Goal: Information Seeking & Learning: Learn about a topic

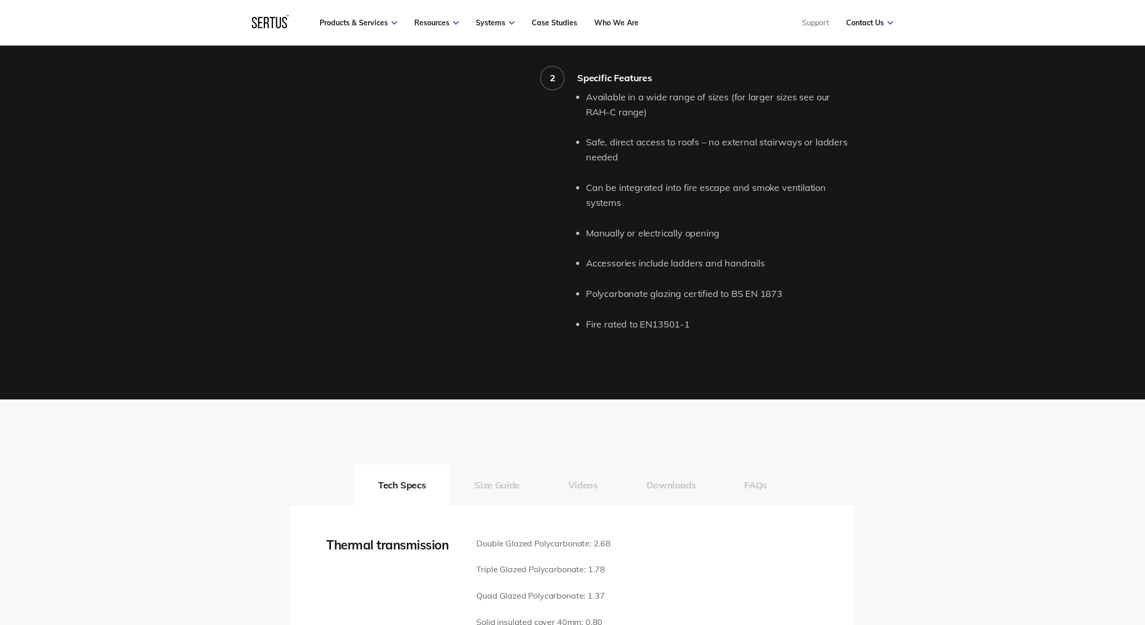
scroll to position [1069, 0]
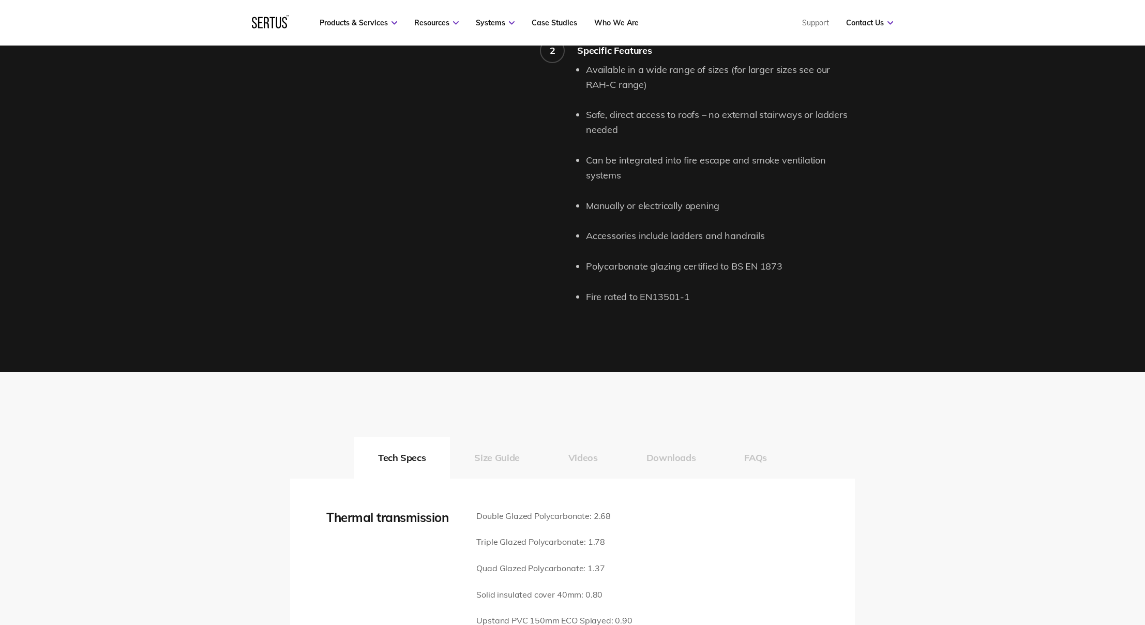
click at [506, 445] on button "Size Guide" at bounding box center [497, 457] width 94 height 41
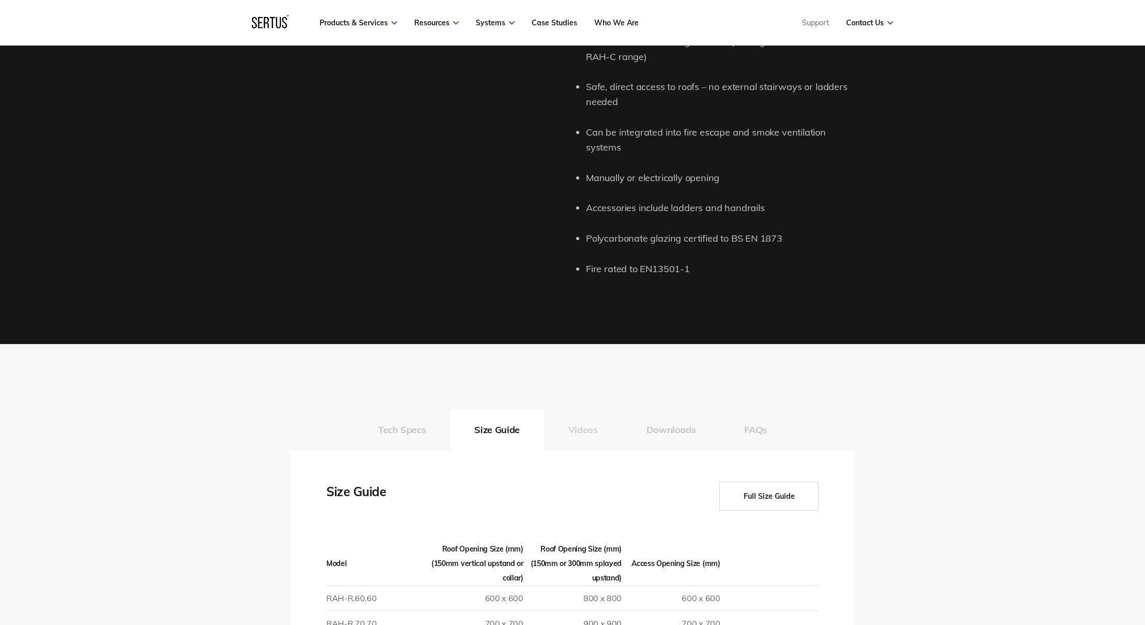
scroll to position [1157, 0]
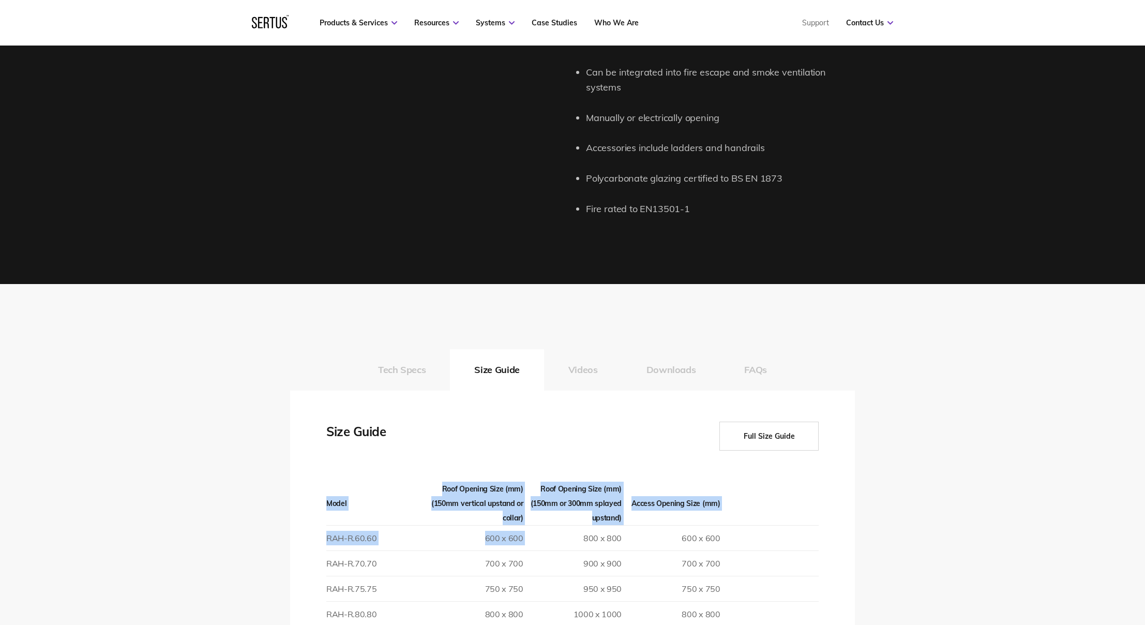
drag, startPoint x: 529, startPoint y: 522, endPoint x: 326, endPoint y: 524, distance: 203.2
click at [327, 525] on td "RAH-R.60.60" at bounding box center [375, 537] width 98 height 25
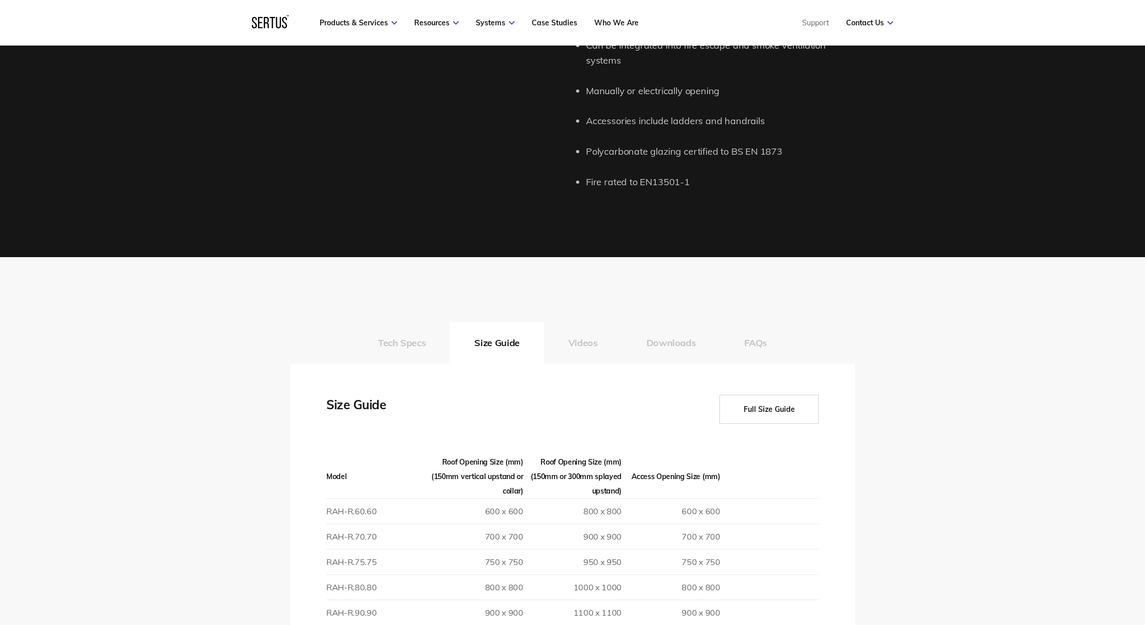
scroll to position [1237, 0]
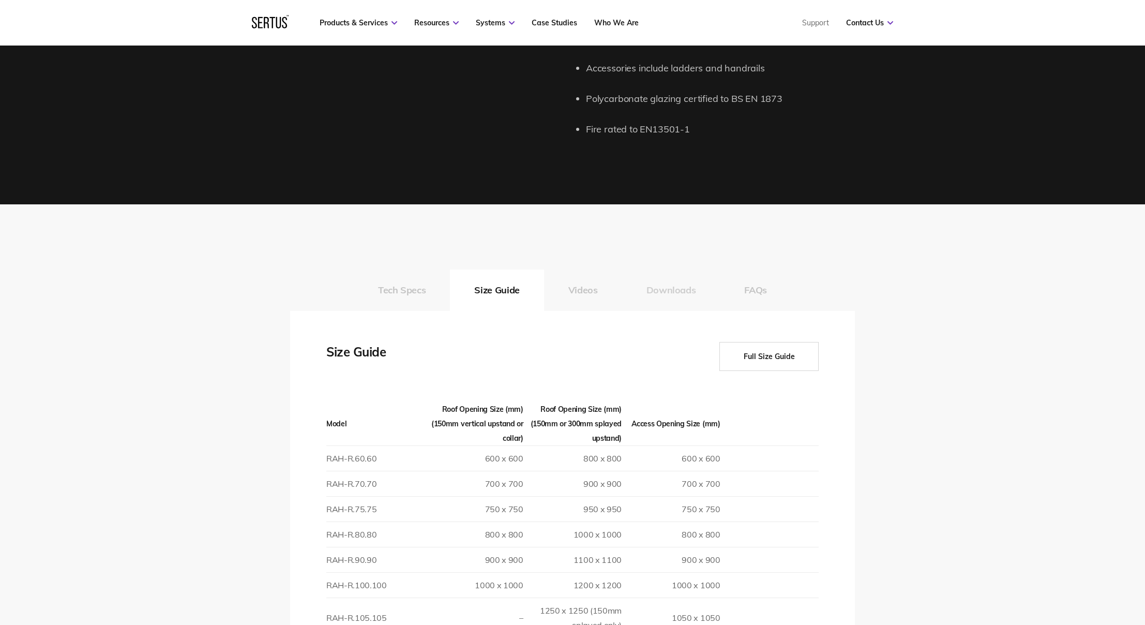
click at [675, 281] on button "Downloads" at bounding box center [671, 289] width 98 height 41
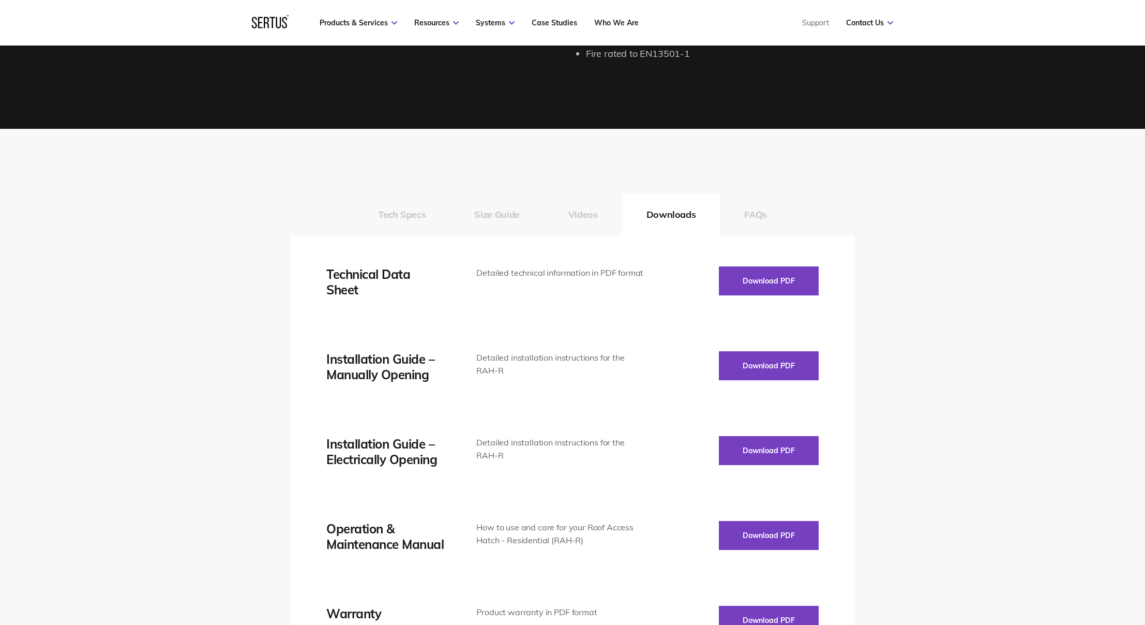
scroll to position [1314, 0]
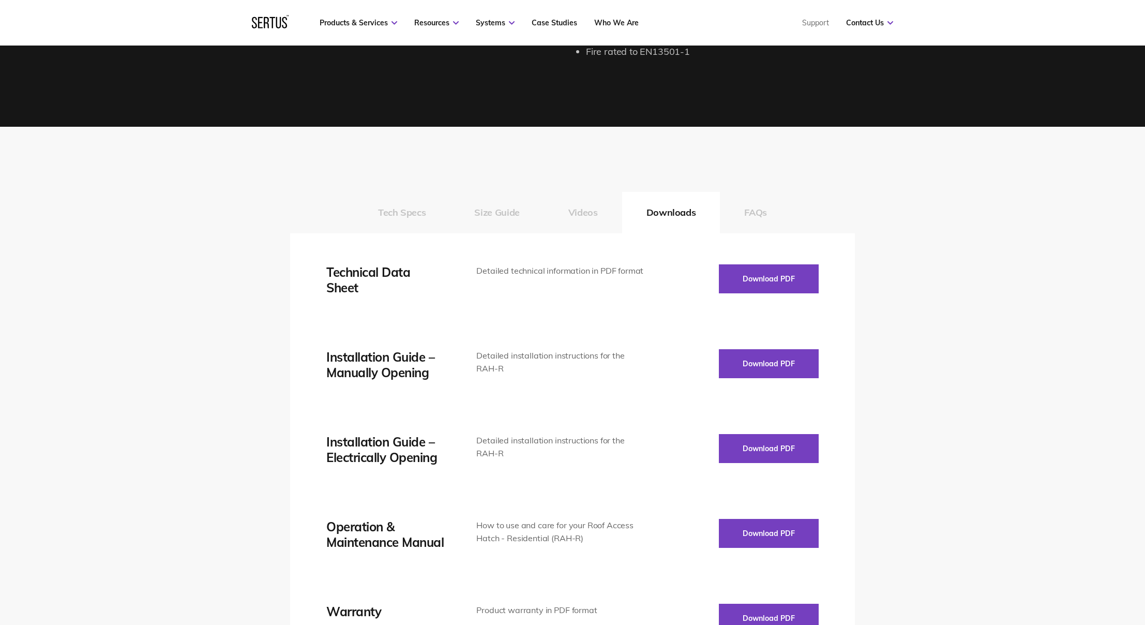
click at [576, 203] on button "Videos" at bounding box center [583, 212] width 78 height 41
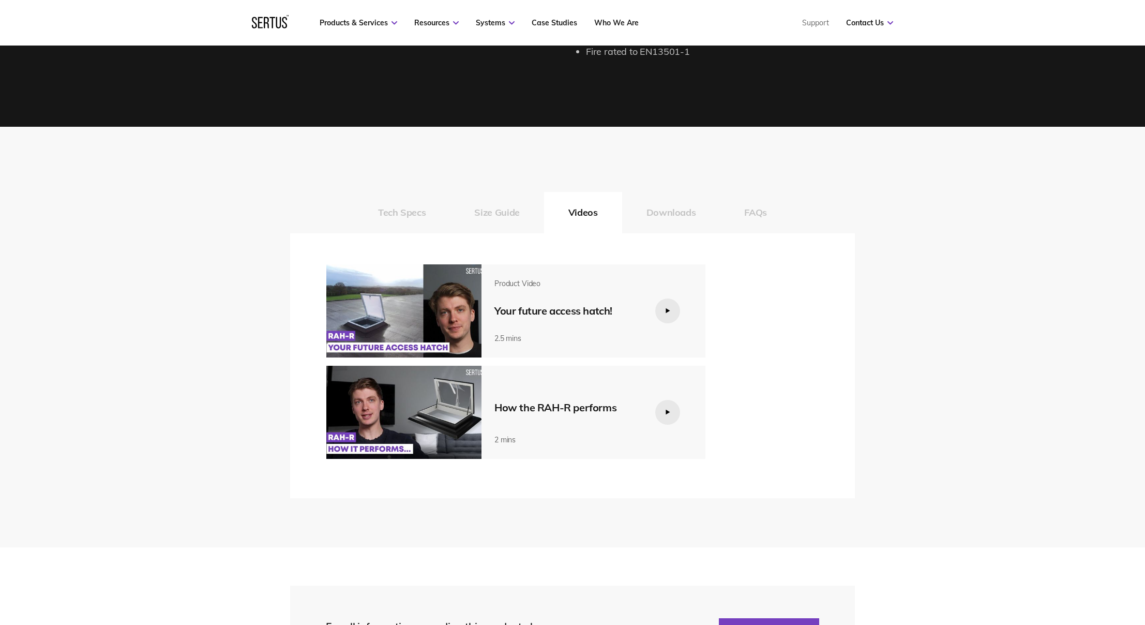
click at [487, 193] on button "Size Guide" at bounding box center [497, 212] width 94 height 41
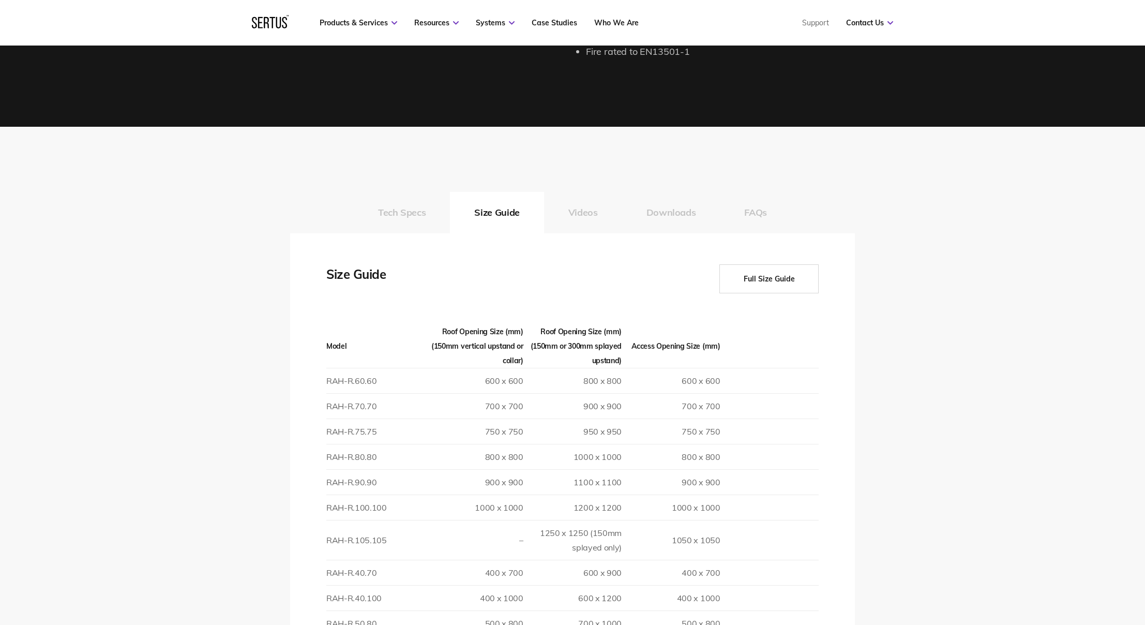
click at [361, 418] on td "RAH-R.75.75" at bounding box center [375, 430] width 98 height 25
click at [362, 418] on td "RAH-R.75.75" at bounding box center [375, 430] width 98 height 25
click at [512, 418] on td "750 x 750" at bounding box center [474, 430] width 98 height 25
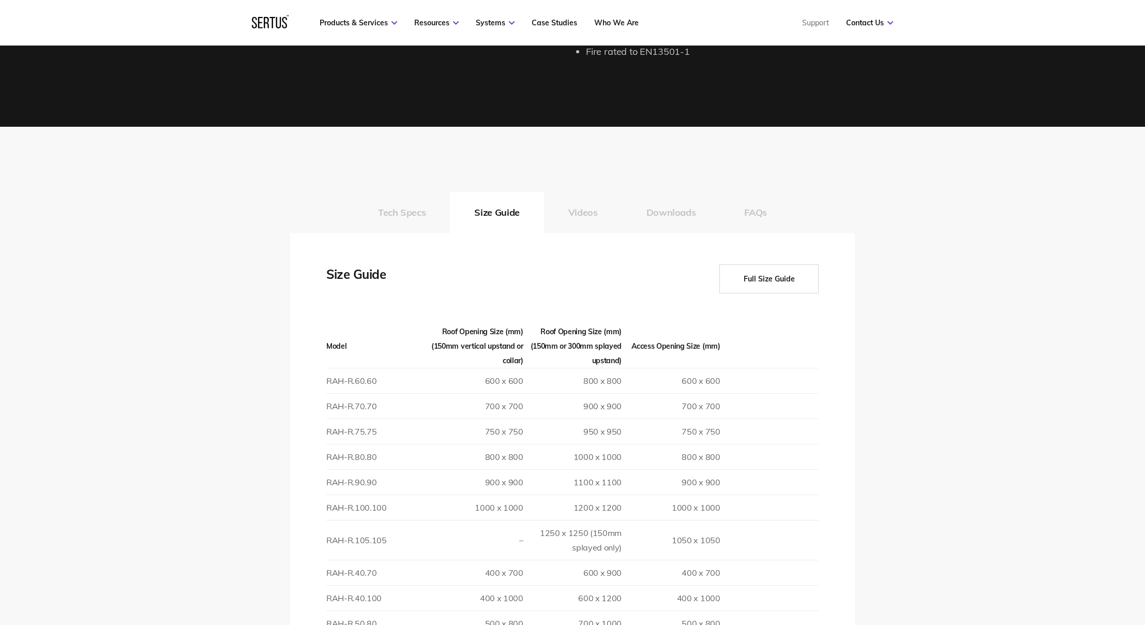
click at [505, 418] on td "750 x 750" at bounding box center [474, 430] width 98 height 25
click at [510, 393] on td "700 x 700" at bounding box center [474, 405] width 98 height 25
click at [509, 393] on td "700 x 700" at bounding box center [474, 405] width 98 height 25
click at [617, 393] on td "900 x 900" at bounding box center [572, 405] width 98 height 25
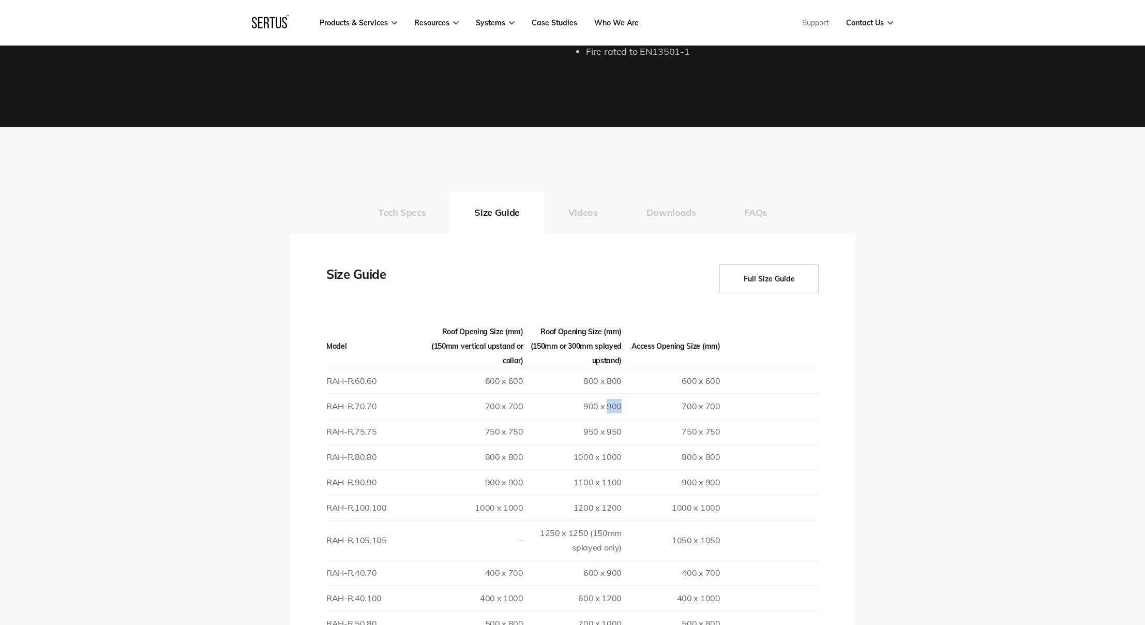
click at [617, 393] on td "900 x 900" at bounding box center [572, 405] width 98 height 25
click at [505, 368] on td "600 x 600" at bounding box center [474, 380] width 98 height 25
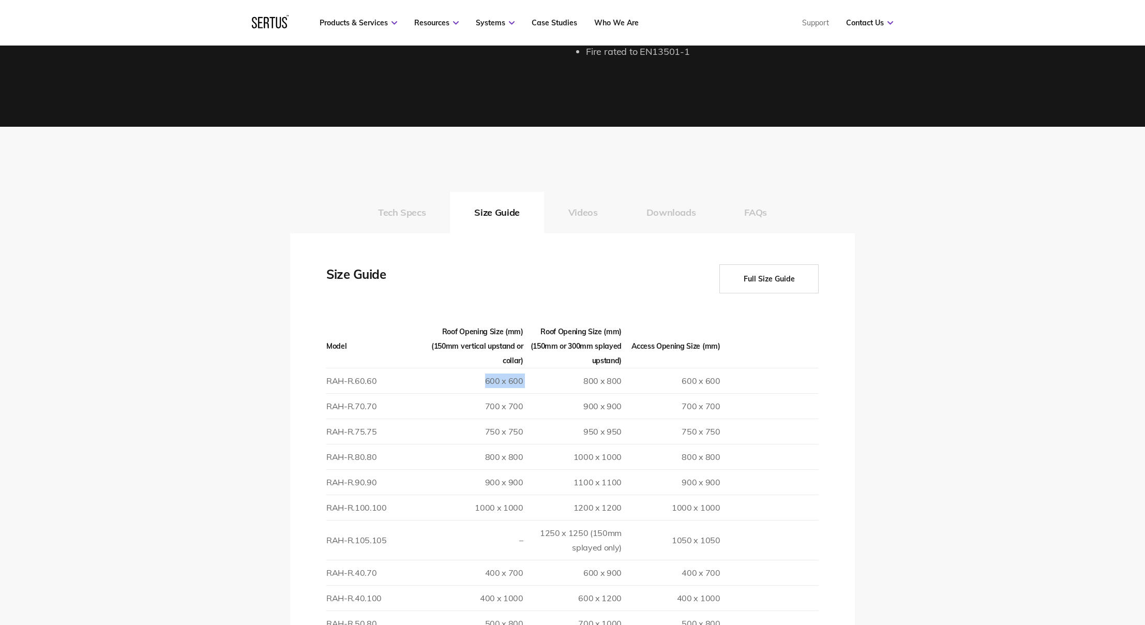
scroll to position [1294, 0]
